Goal: Download file/media

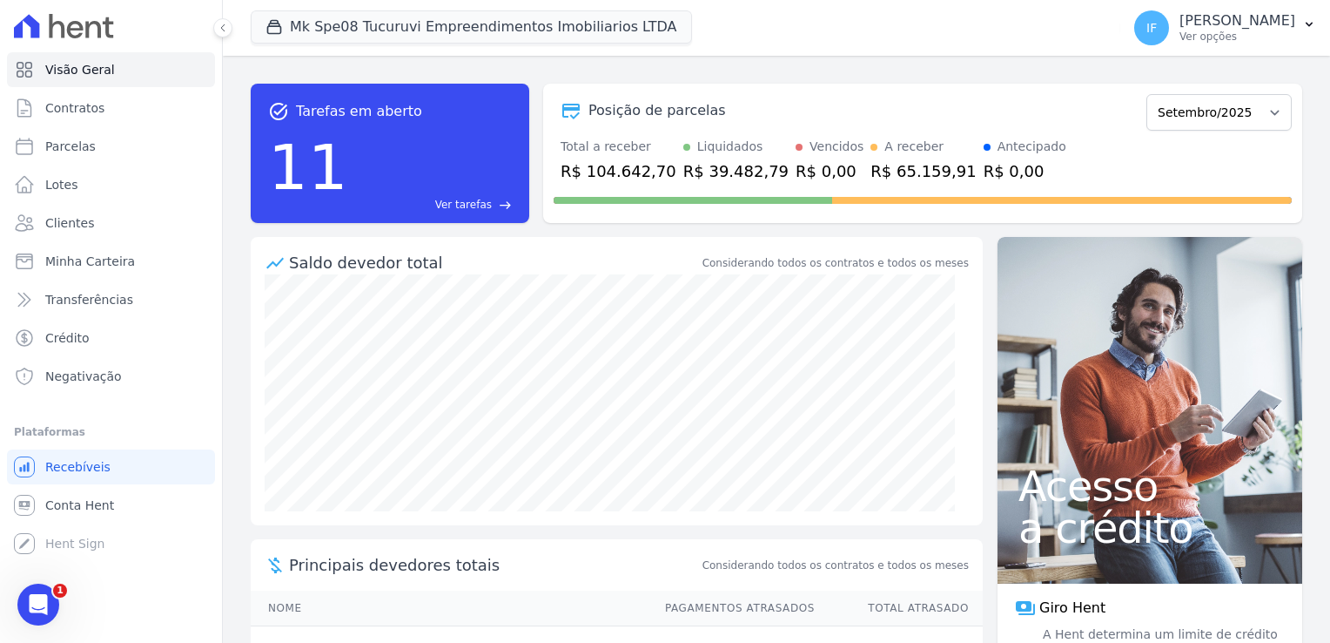
click at [908, 124] on div "Posição de parcelas Janeiro/2025 Fevereiro/2025 Março/2025 Abril/2025 Maio/2025…" at bounding box center [923, 111] width 738 height 40
click at [1186, 33] on p "Ver opções" at bounding box center [1238, 37] width 116 height 14
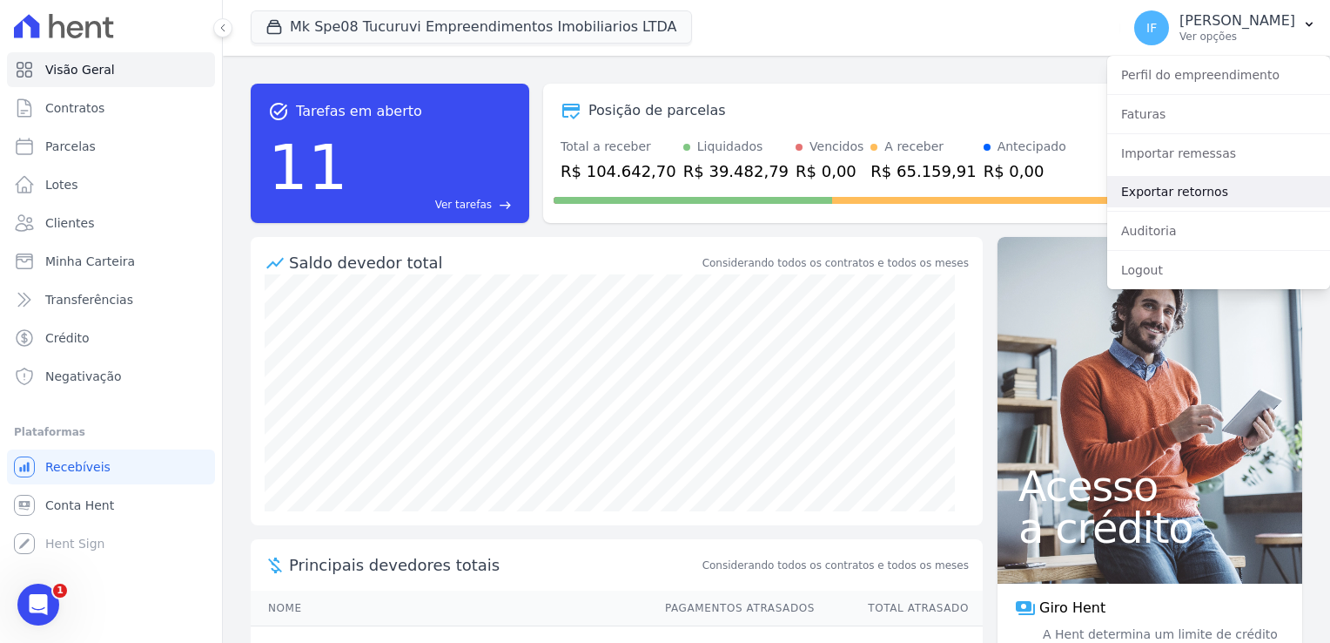
click at [1172, 190] on link "Exportar retornos" at bounding box center [1218, 191] width 223 height 31
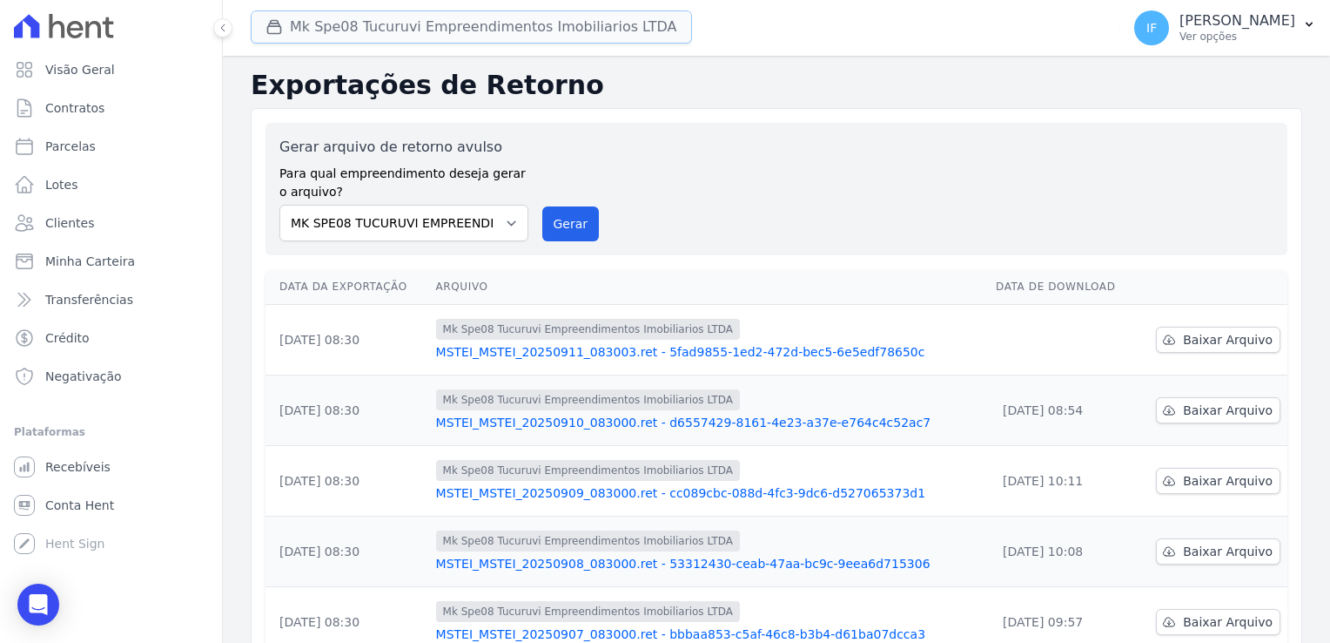
click at [356, 28] on button "Mk Spe08 Tucuruvi Empreendimentos Imobiliarios LTDA" at bounding box center [471, 26] width 441 height 33
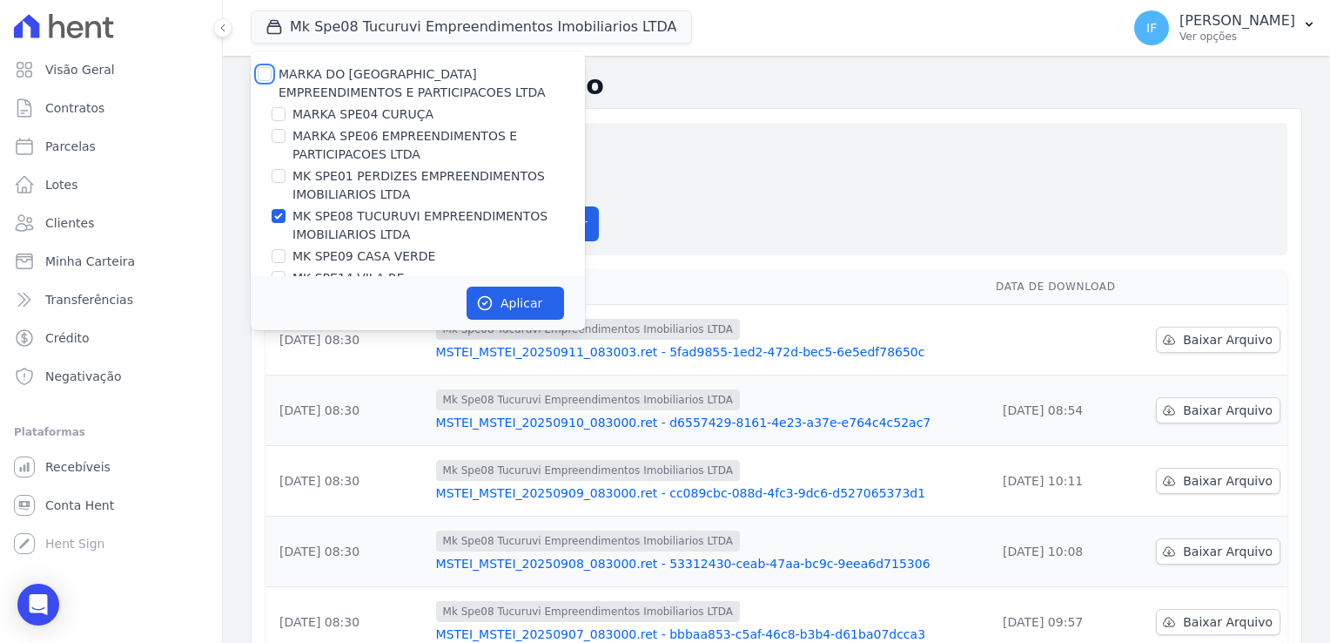
click at [264, 71] on input "MARKA DO [GEOGRAPHIC_DATA] EMPREENDIMENTOS E PARTICIPACOES LTDA" at bounding box center [265, 74] width 14 height 14
checkbox input "true"
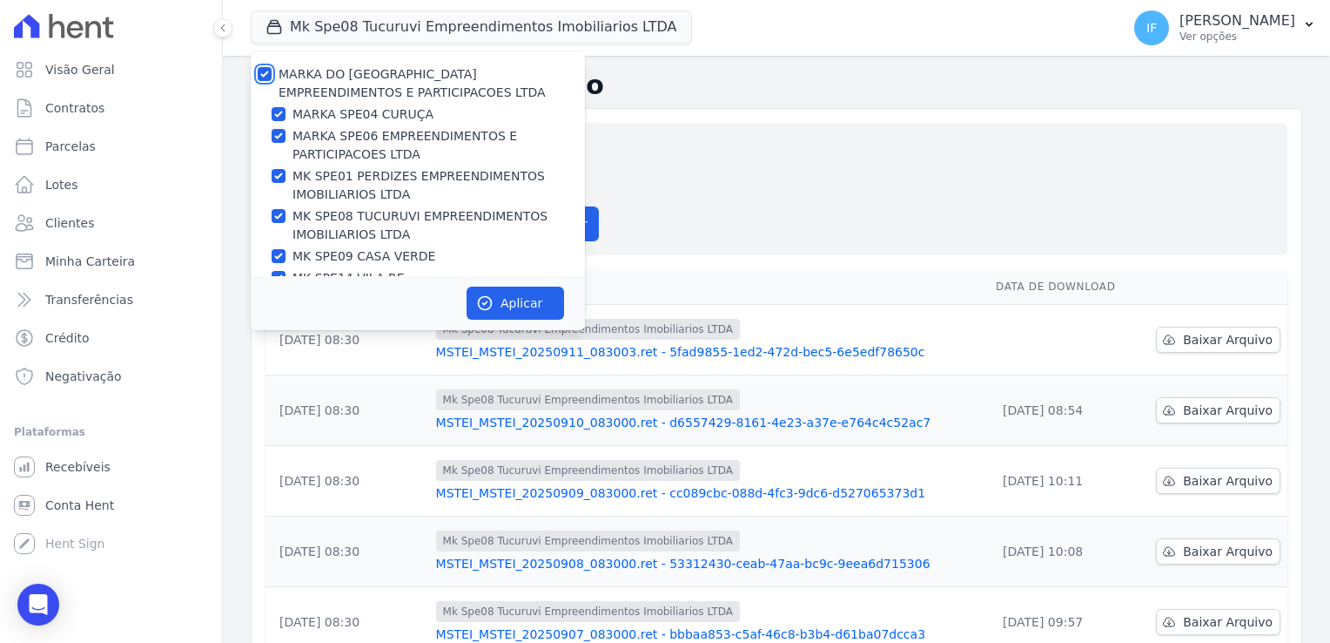
checkbox input "true"
click at [533, 306] on button "Aplicar" at bounding box center [516, 302] width 98 height 33
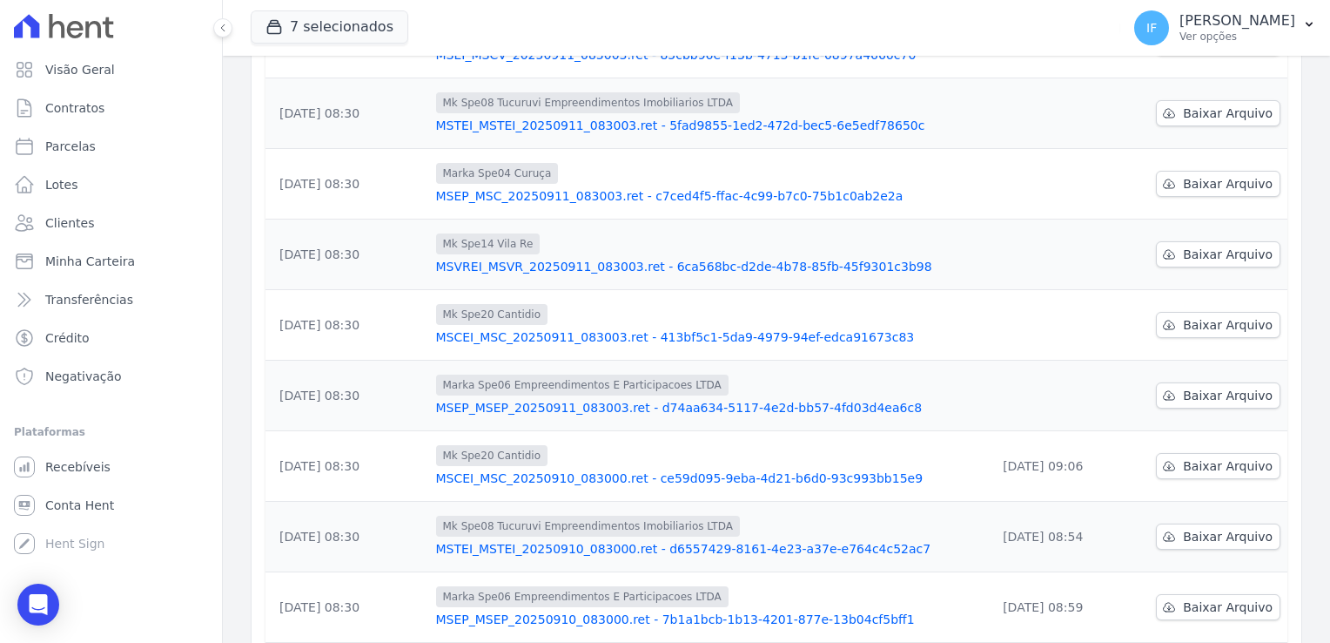
scroll to position [280, 0]
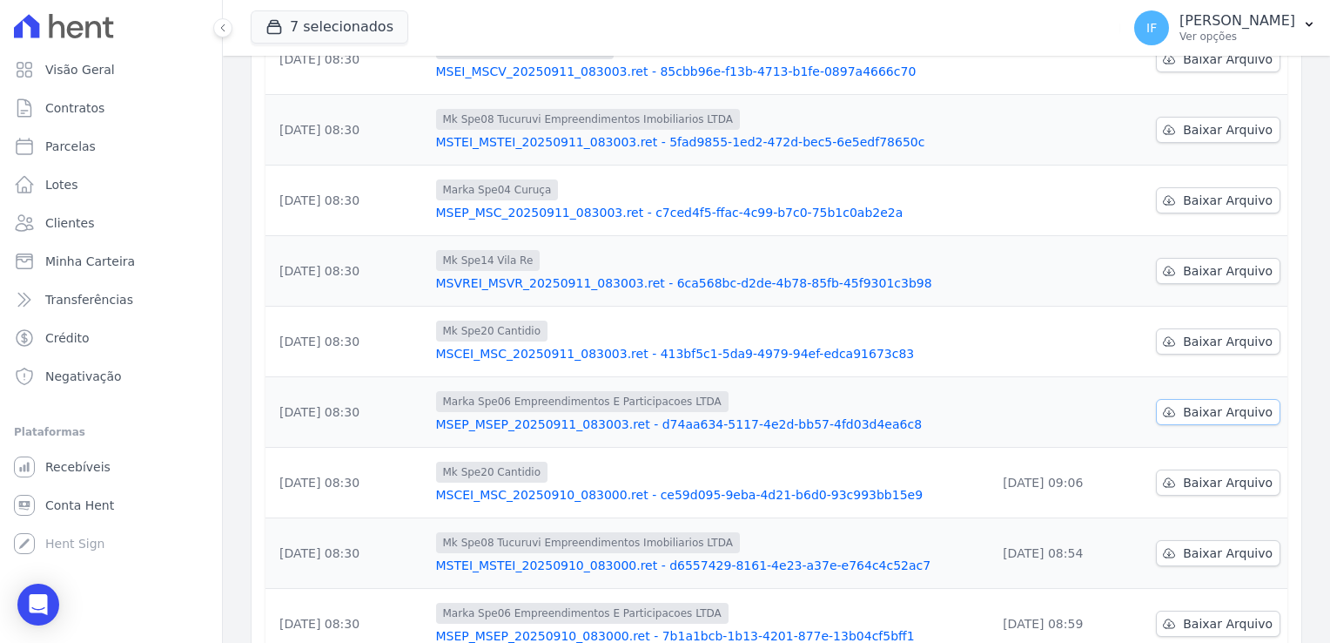
click at [1195, 412] on span "Baixar Arquivo" at bounding box center [1228, 411] width 90 height 17
click at [1188, 334] on span "Baixar Arquivo" at bounding box center [1228, 341] width 90 height 17
click at [1190, 270] on span "Baixar Arquivo" at bounding box center [1228, 270] width 90 height 17
click at [1203, 198] on span "Baixar Arquivo" at bounding box center [1228, 200] width 90 height 17
click at [1167, 200] on icon at bounding box center [1169, 200] width 14 height 14
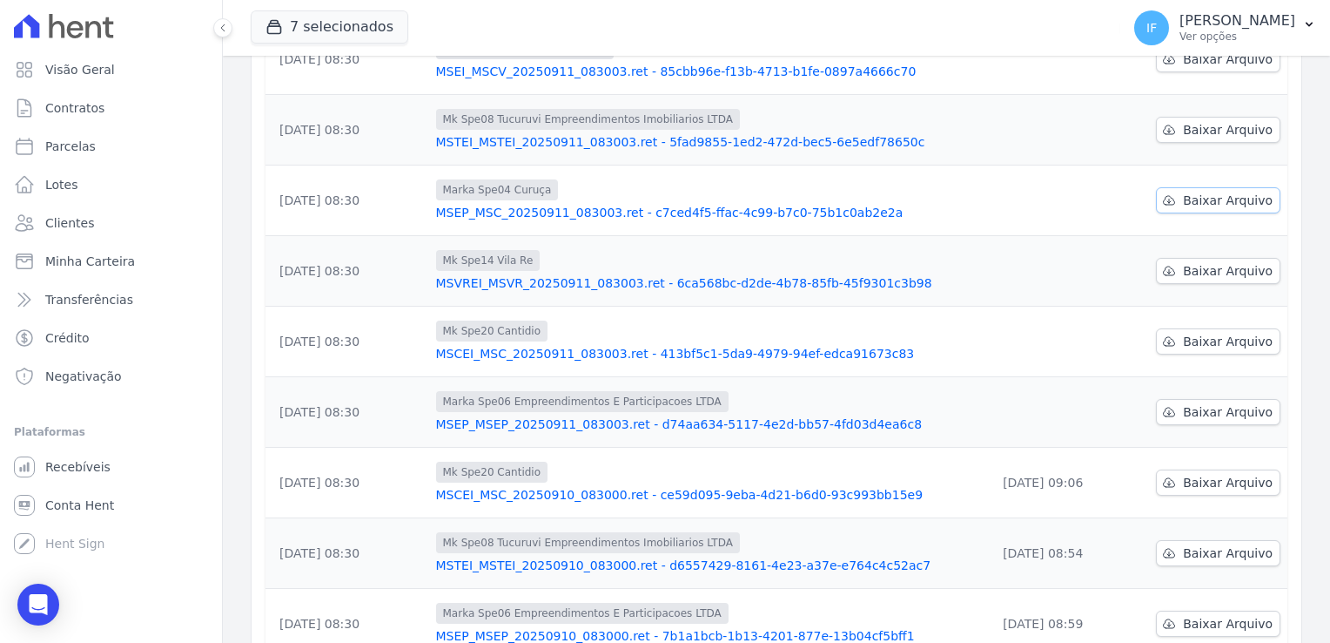
click at [1231, 199] on span "Baixar Arquivo" at bounding box center [1228, 200] width 90 height 17
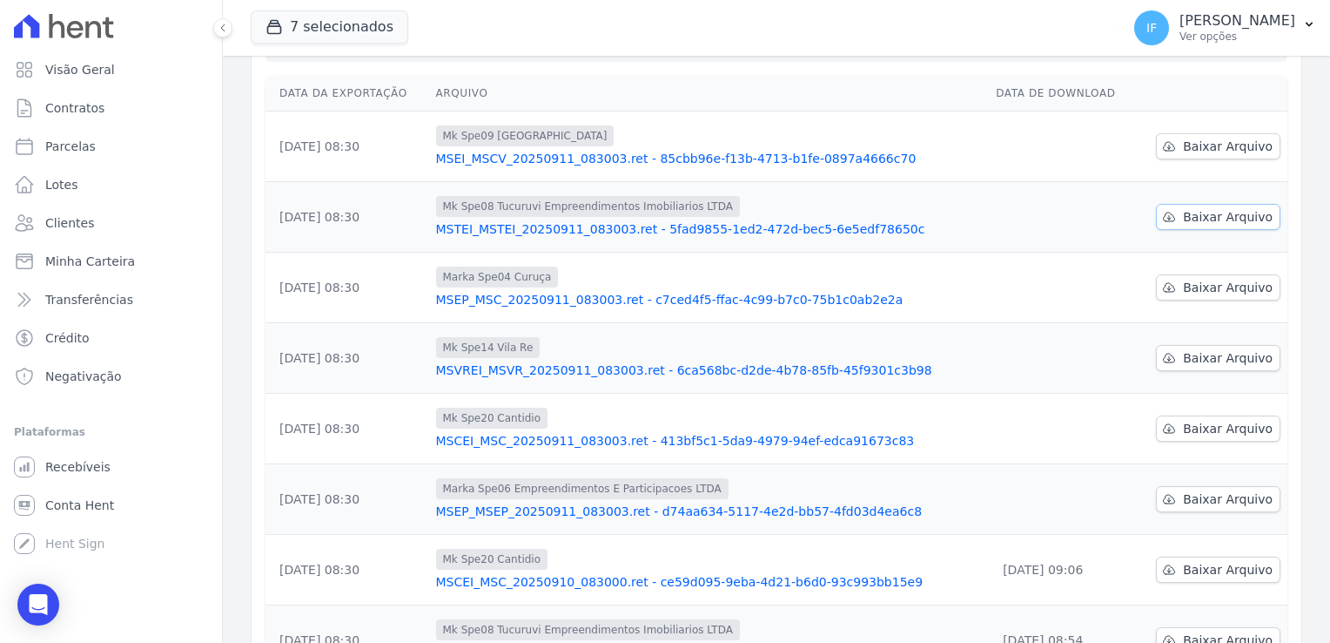
click at [1190, 218] on span "Baixar Arquivo" at bounding box center [1228, 216] width 90 height 17
click at [1185, 148] on span "Baixar Arquivo" at bounding box center [1228, 146] width 90 height 17
